Goal: Task Accomplishment & Management: Manage account settings

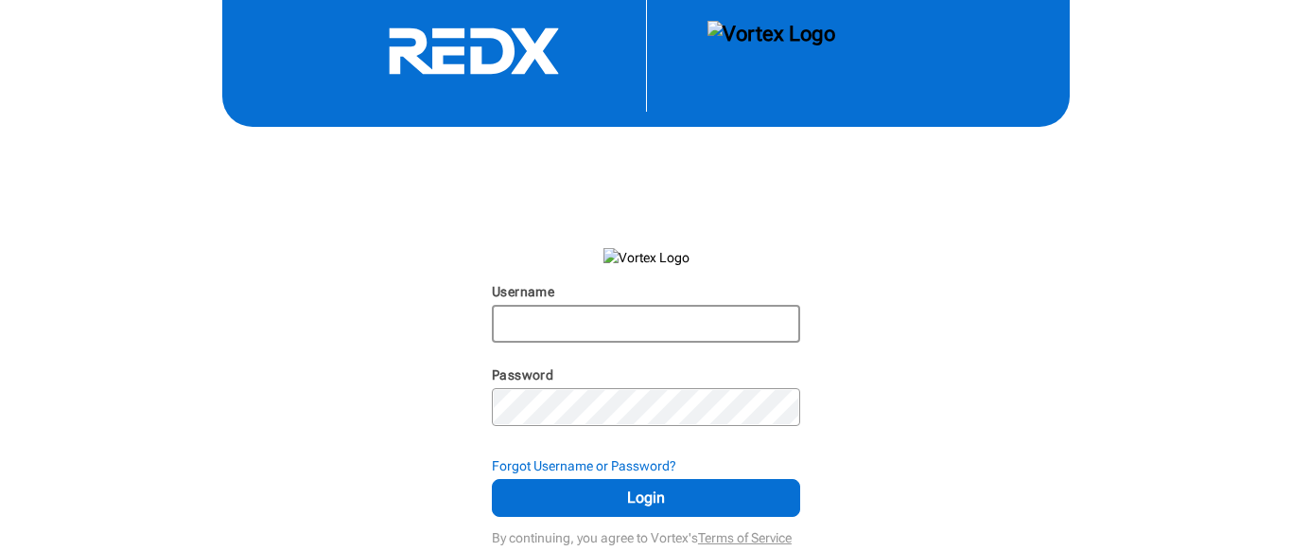
scroll to position [25, 0]
type input "[EMAIL_ADDRESS][DOMAIN_NAME]"
click at [537, 465] on strong "Forgot Username or Password?" at bounding box center [584, 465] width 184 height 15
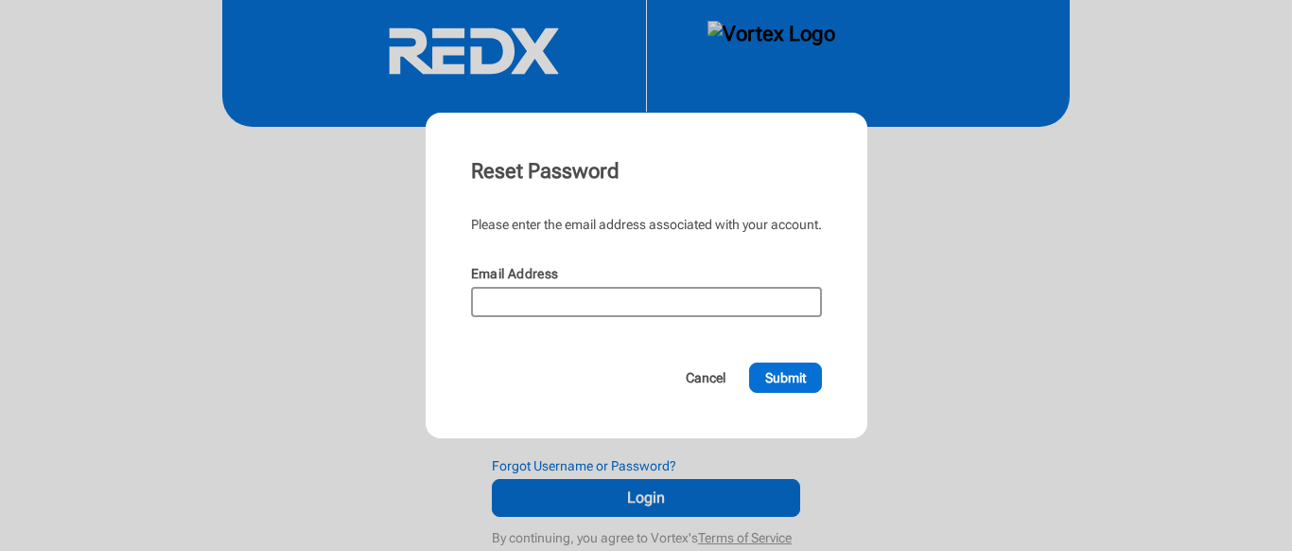
click at [542, 287] on div at bounding box center [646, 302] width 351 height 30
click at [530, 301] on input "Email Address" at bounding box center [646, 302] width 347 height 26
type input "[EMAIL_ADDRESS][DOMAIN_NAME]"
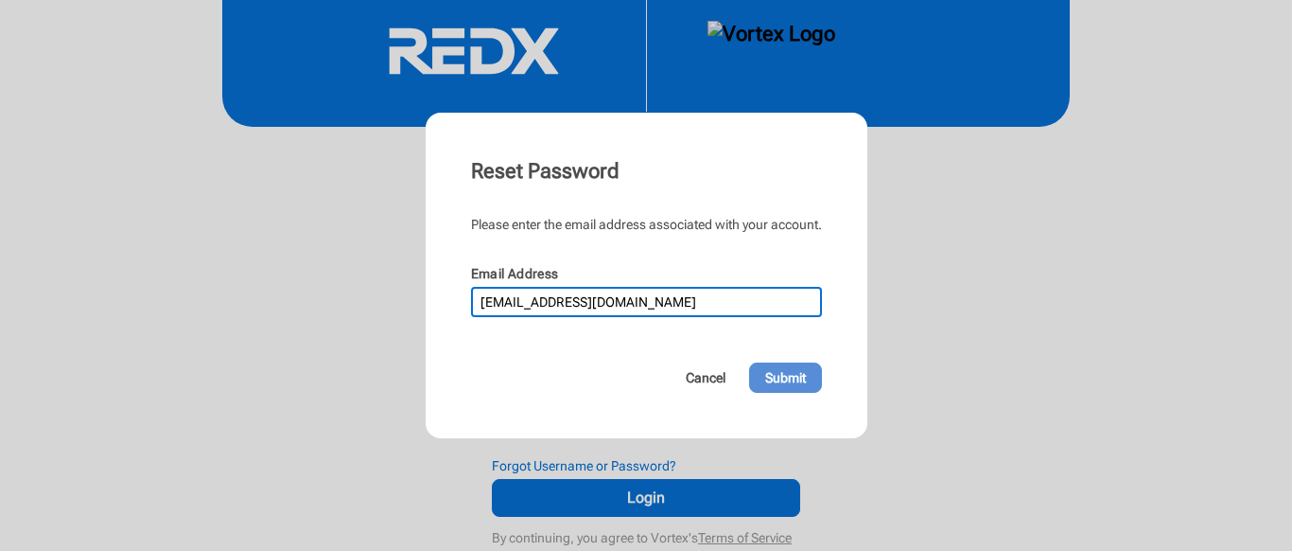
click at [785, 377] on span "Submit" at bounding box center [785, 377] width 41 height 19
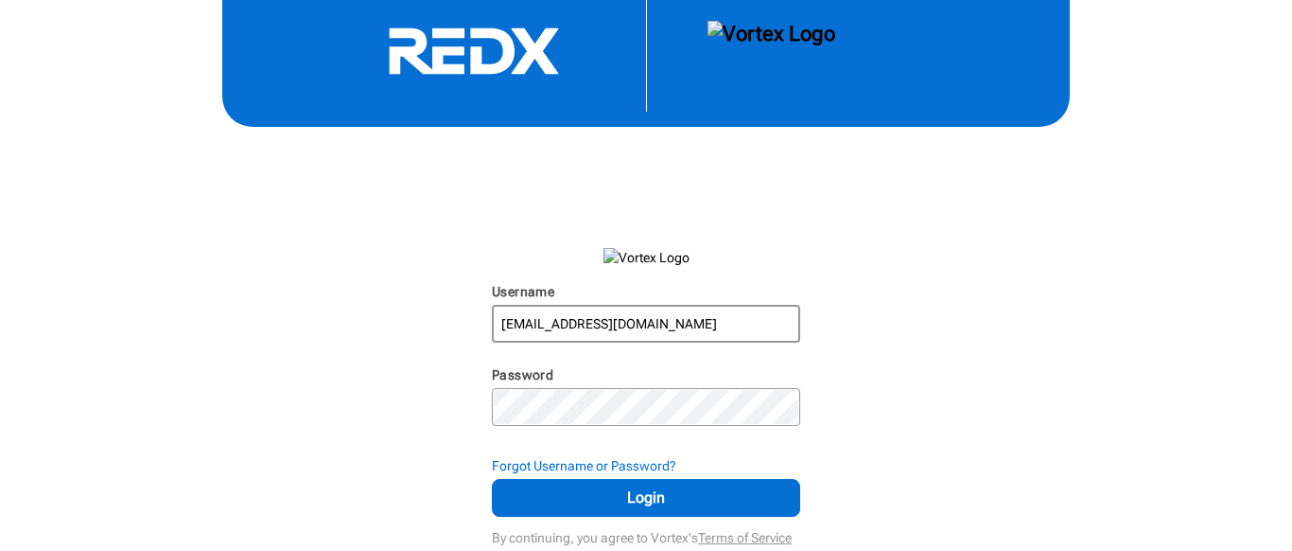
click at [587, 341] on div "[EMAIL_ADDRESS][DOMAIN_NAME]" at bounding box center [646, 324] width 308 height 38
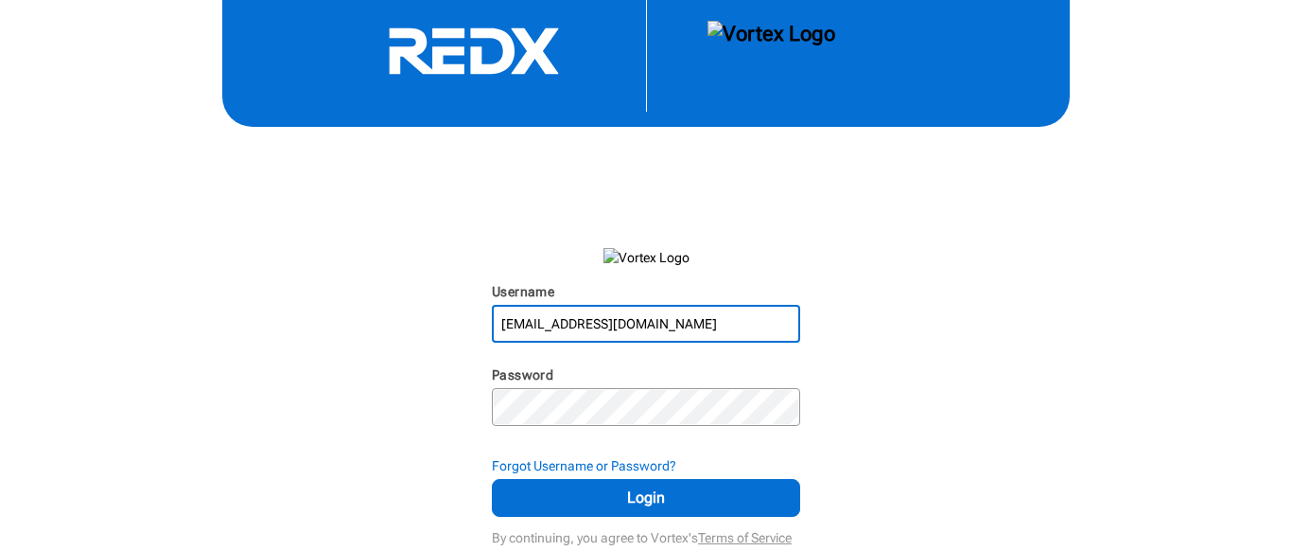
click at [587, 341] on div "[EMAIL_ADDRESS][DOMAIN_NAME]" at bounding box center [646, 324] width 308 height 38
click at [605, 320] on input "[EMAIL_ADDRESS][DOMAIN_NAME]" at bounding box center [646, 324] width 305 height 34
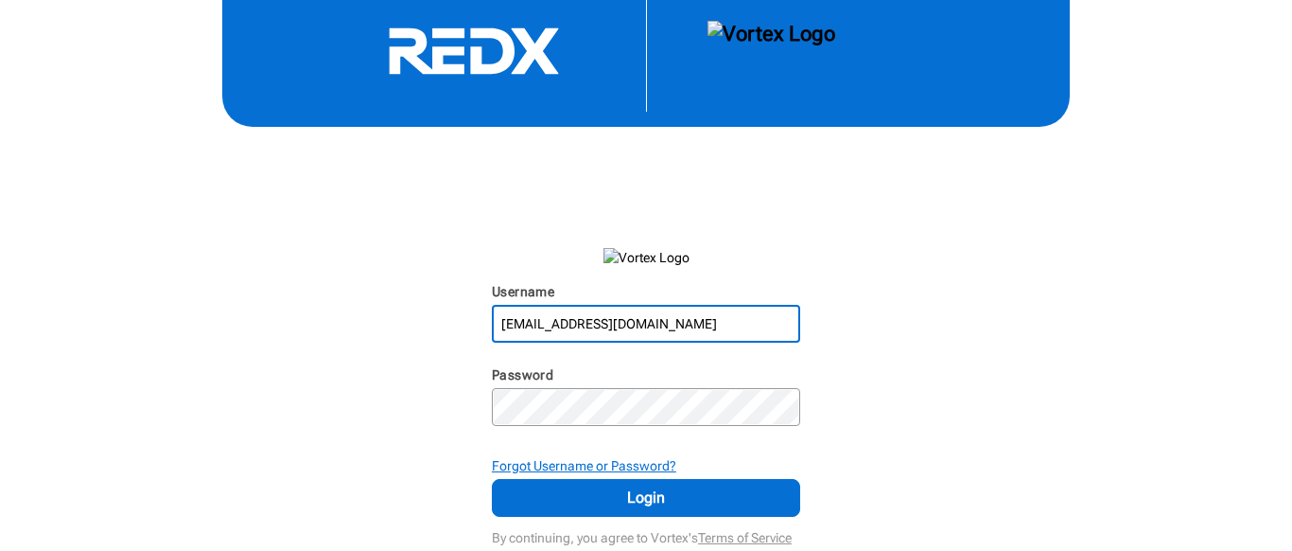
click at [568, 466] on strong "Forgot Username or Password?" at bounding box center [584, 465] width 184 height 15
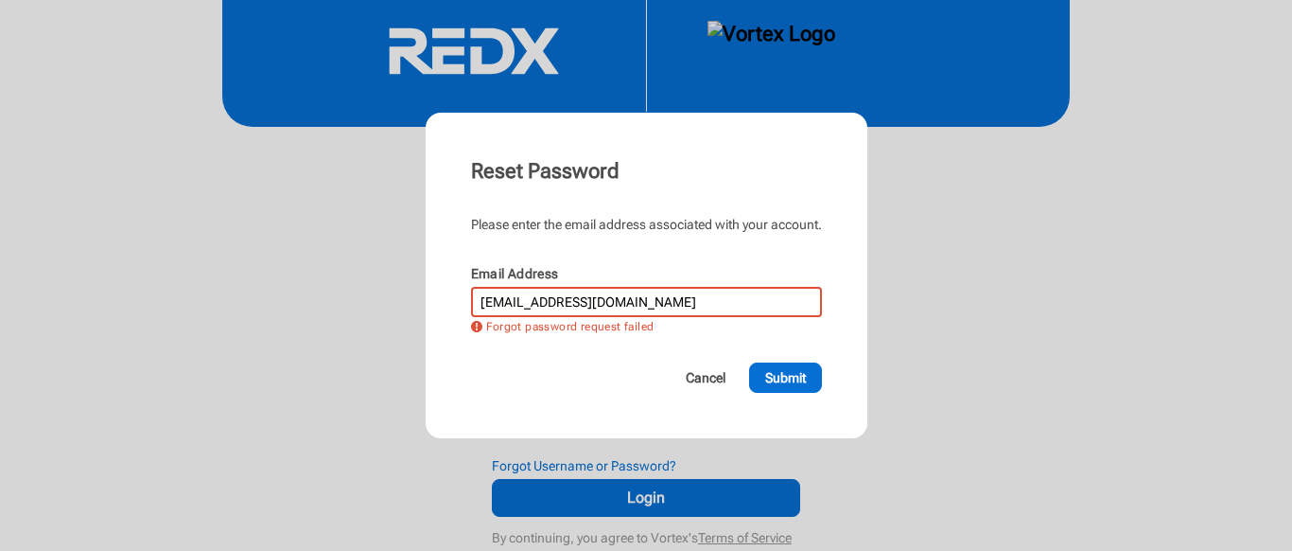
click at [605, 304] on input "[EMAIL_ADDRESS][DOMAIN_NAME]" at bounding box center [646, 302] width 347 height 26
type input "[PERSON_NAME].[PERSON_NAME]"
click at [690, 297] on input "[PERSON_NAME].[PERSON_NAME]" at bounding box center [646, 302] width 347 height 26
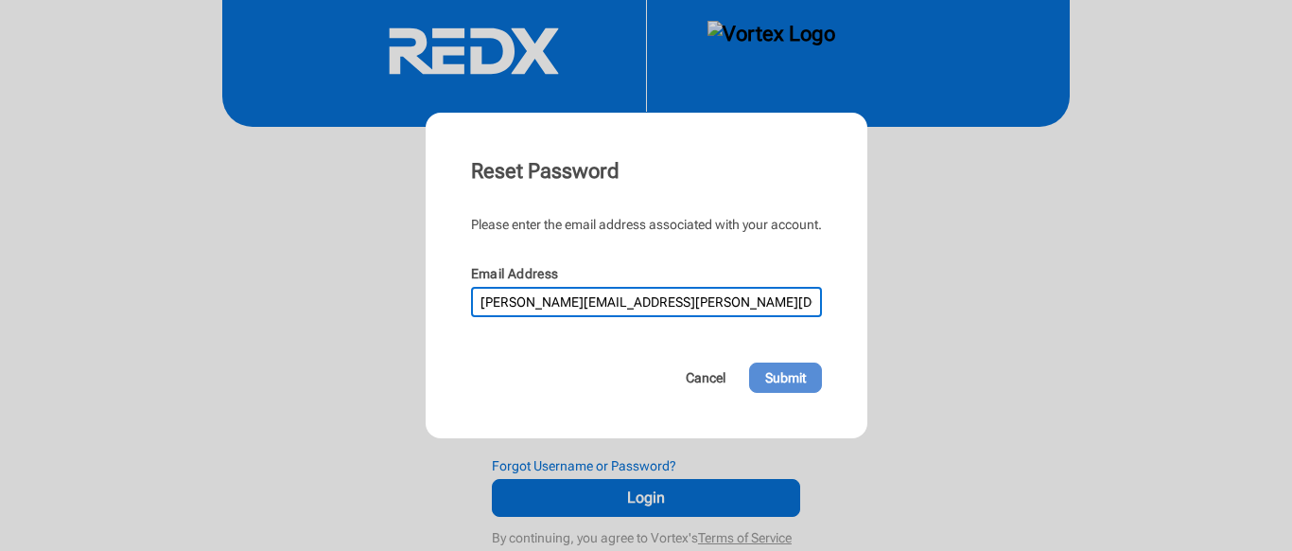
type input "[PERSON_NAME][EMAIL_ADDRESS][PERSON_NAME][DOMAIN_NAME]"
click at [804, 383] on span "Submit" at bounding box center [785, 377] width 41 height 19
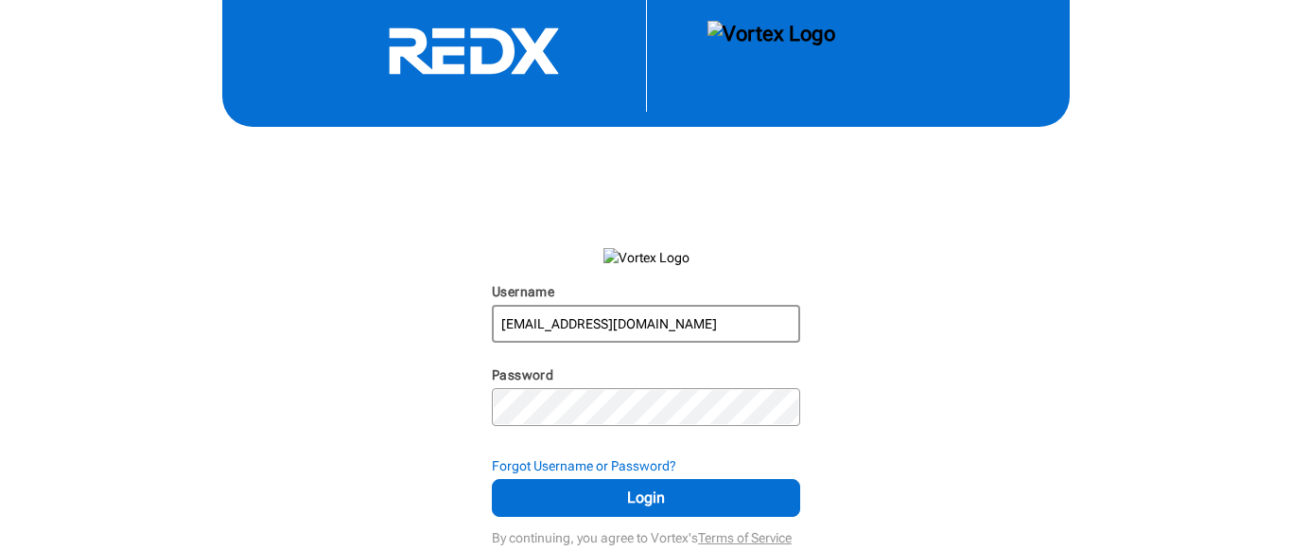
click at [637, 333] on input "[EMAIL_ADDRESS][DOMAIN_NAME]" at bounding box center [646, 324] width 305 height 34
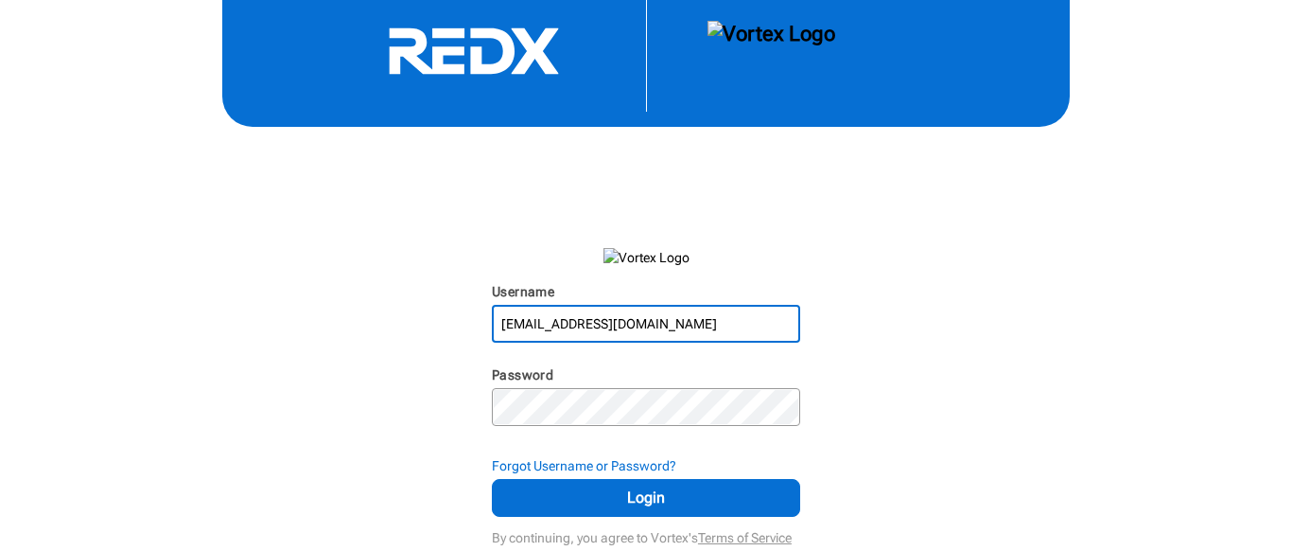
drag, startPoint x: 614, startPoint y: 328, endPoint x: 728, endPoint y: 328, distance: 114.5
click at [728, 328] on input "[EMAIL_ADDRESS][DOMAIN_NAME]" at bounding box center [646, 324] width 305 height 34
click at [728, 328] on input "realtywithkatheri" at bounding box center [646, 324] width 305 height 34
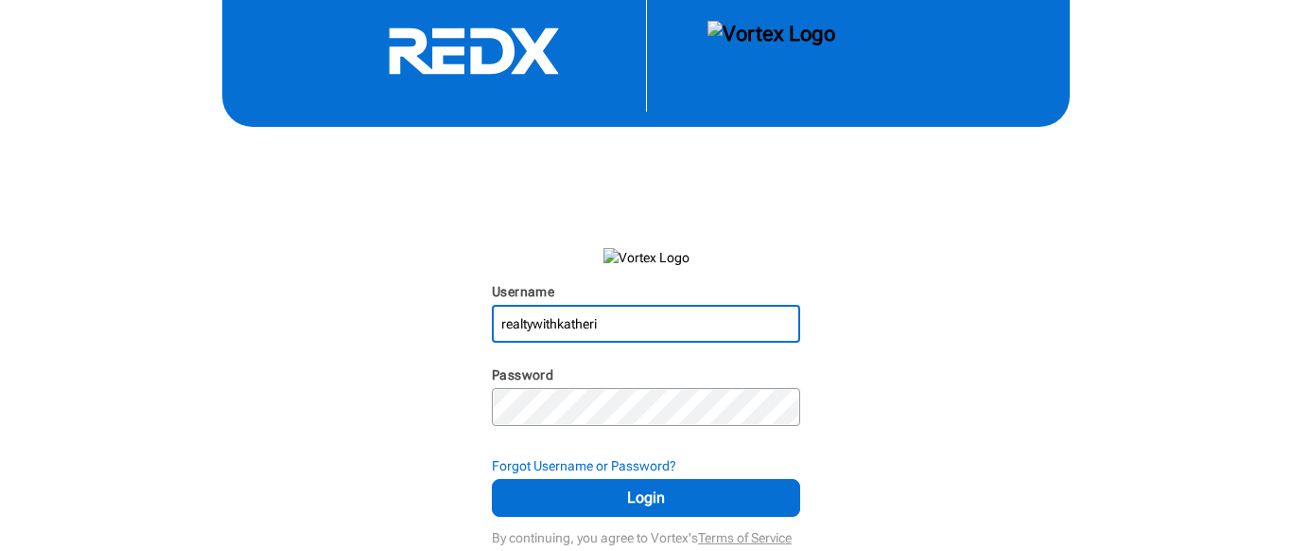
click at [728, 328] on input "realtywithkatheri" at bounding box center [646, 324] width 305 height 34
click at [669, 325] on input "realtywithkatheri" at bounding box center [646, 324] width 305 height 34
click at [339, 209] on div "Username realtywithkatheri N/A Password N/A Forgot Username or Password? Login …" at bounding box center [646, 262] width 1292 height 575
click at [624, 316] on input "realtywithkatheri" at bounding box center [646, 324] width 305 height 34
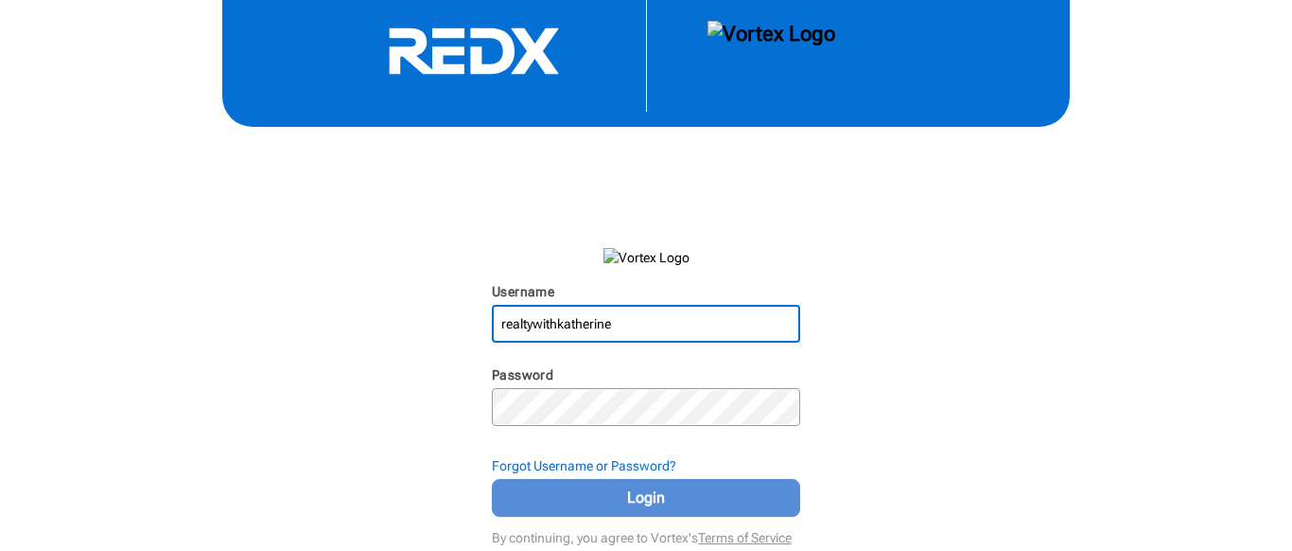
type input "realtywithkatherine"
click at [598, 509] on button "Login" at bounding box center [646, 498] width 308 height 38
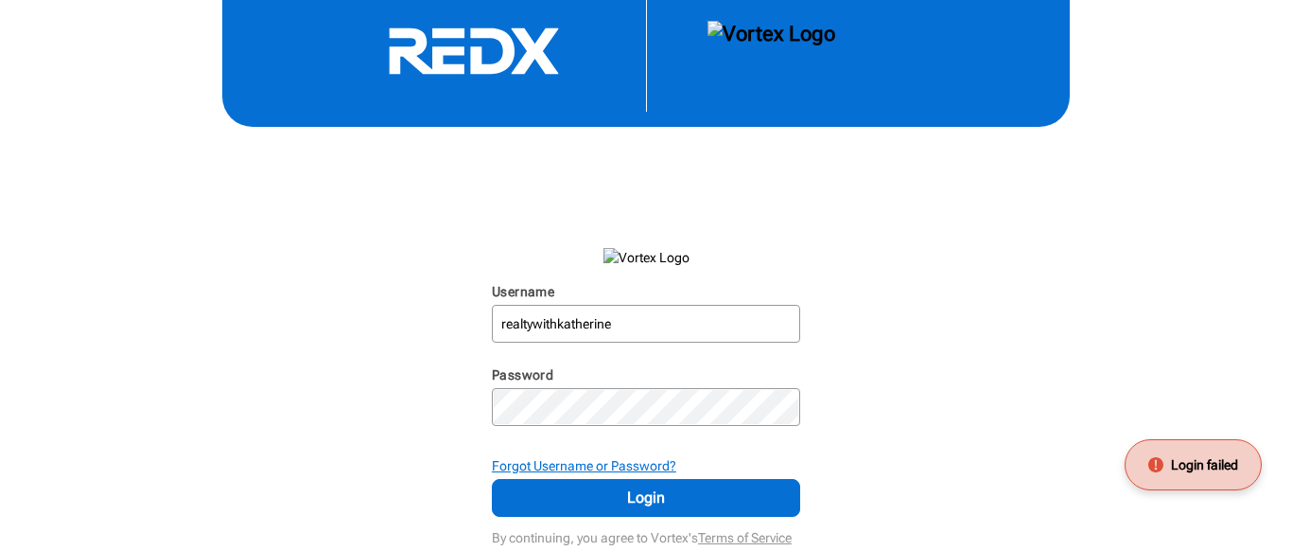
click at [587, 465] on strong "Forgot Username or Password?" at bounding box center [584, 465] width 184 height 15
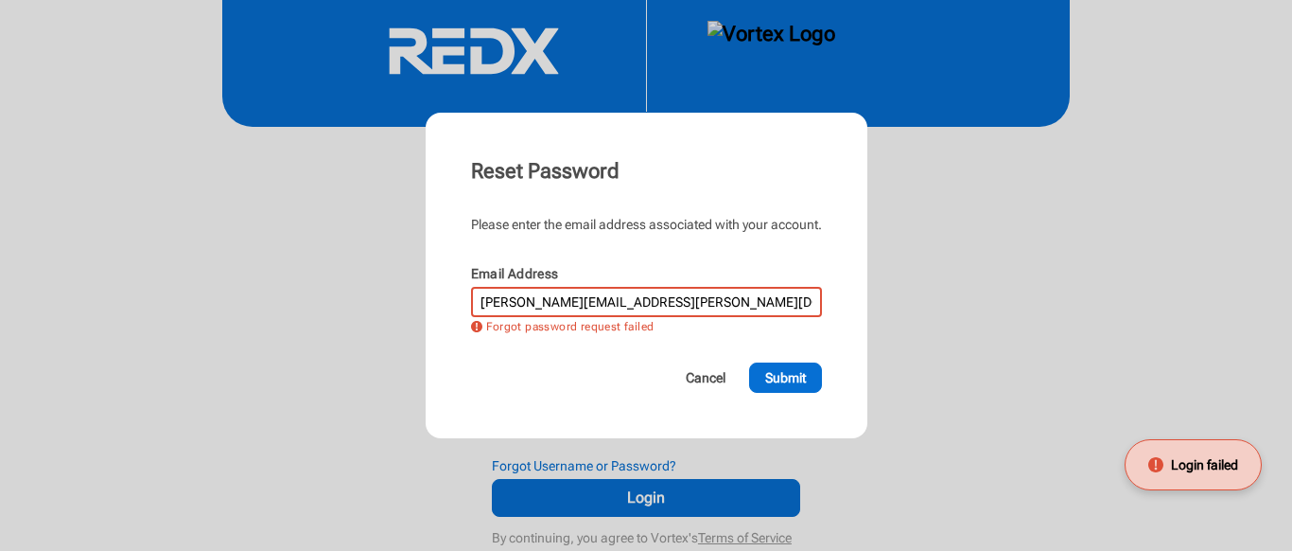
click at [578, 297] on input "[PERSON_NAME][EMAIL_ADDRESS][PERSON_NAME][DOMAIN_NAME]" at bounding box center [646, 302] width 347 height 26
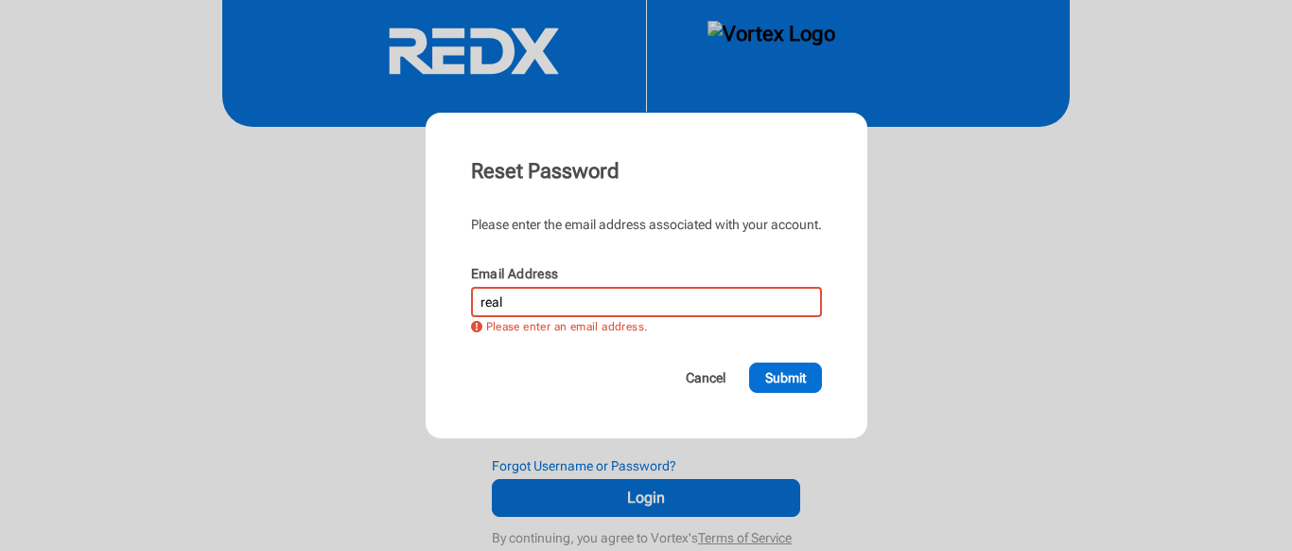
type input "[EMAIL_ADDRESS][DOMAIN_NAME]"
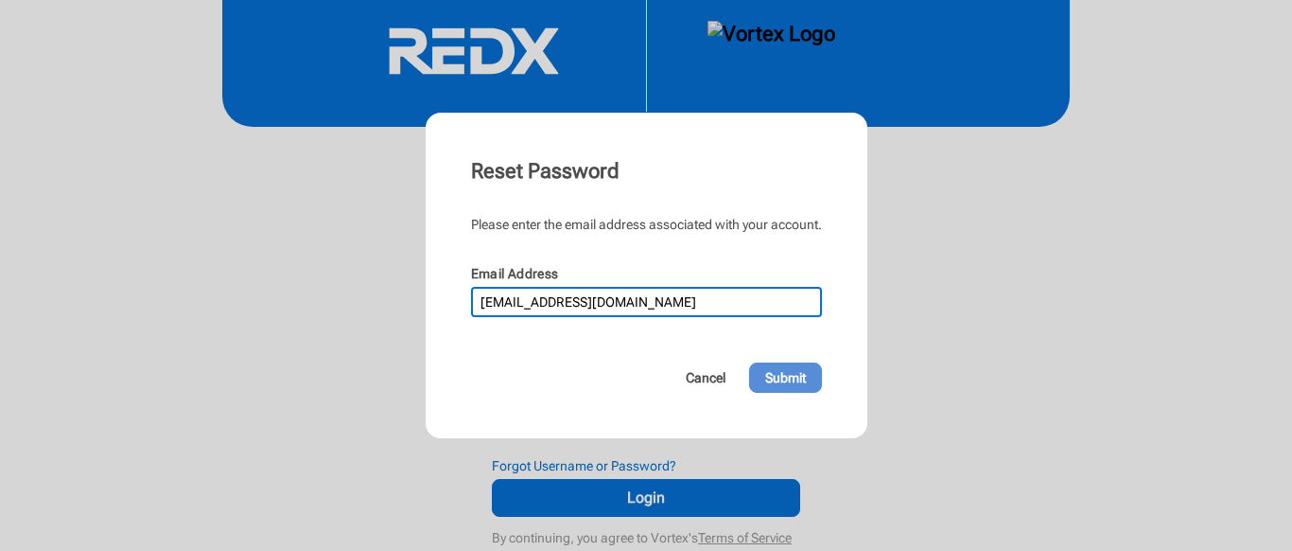
click at [770, 377] on span "Submit" at bounding box center [785, 377] width 41 height 19
